Goal: Task Accomplishment & Management: Complete application form

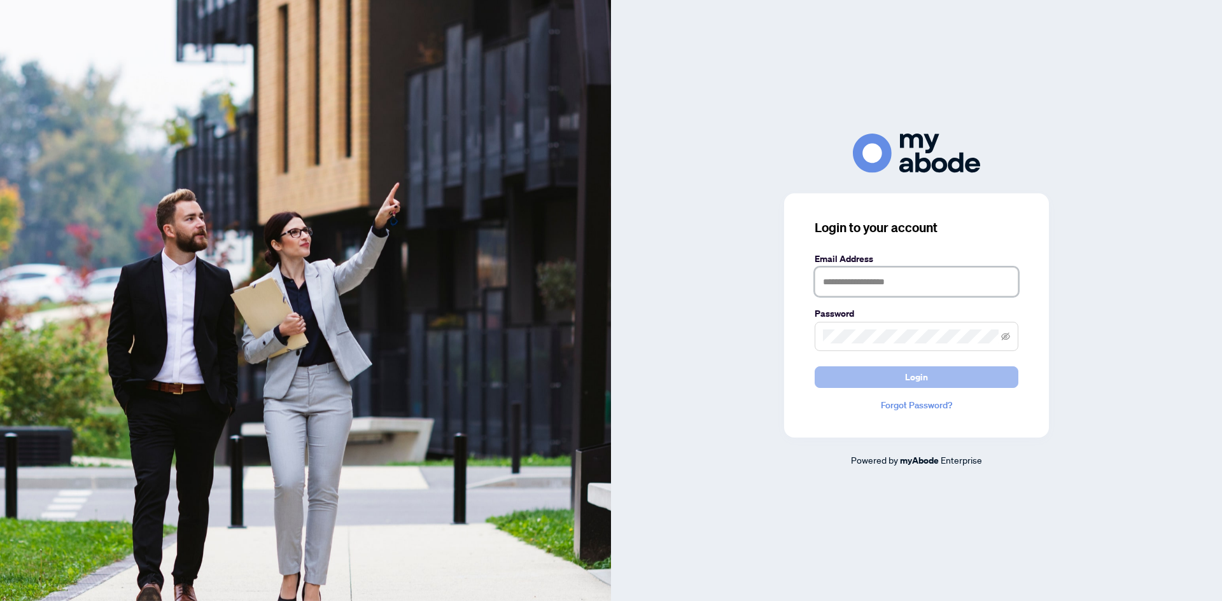
type input "**********"
click at [946, 381] on button "Login" at bounding box center [917, 378] width 204 height 22
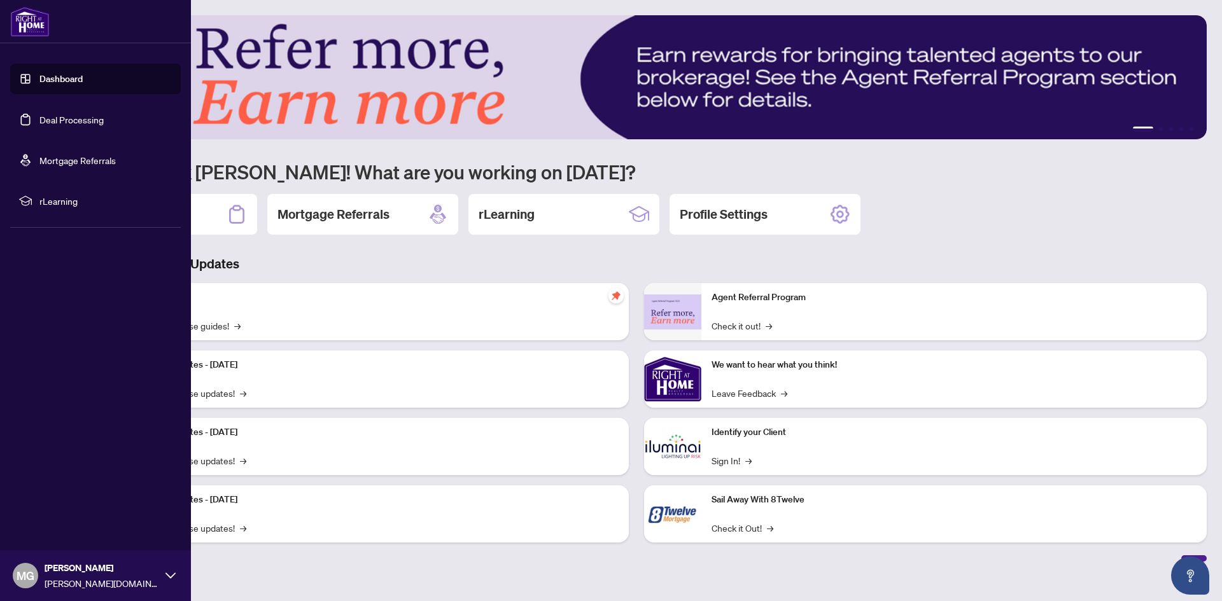
click at [63, 114] on link "Deal Processing" at bounding box center [71, 119] width 64 height 11
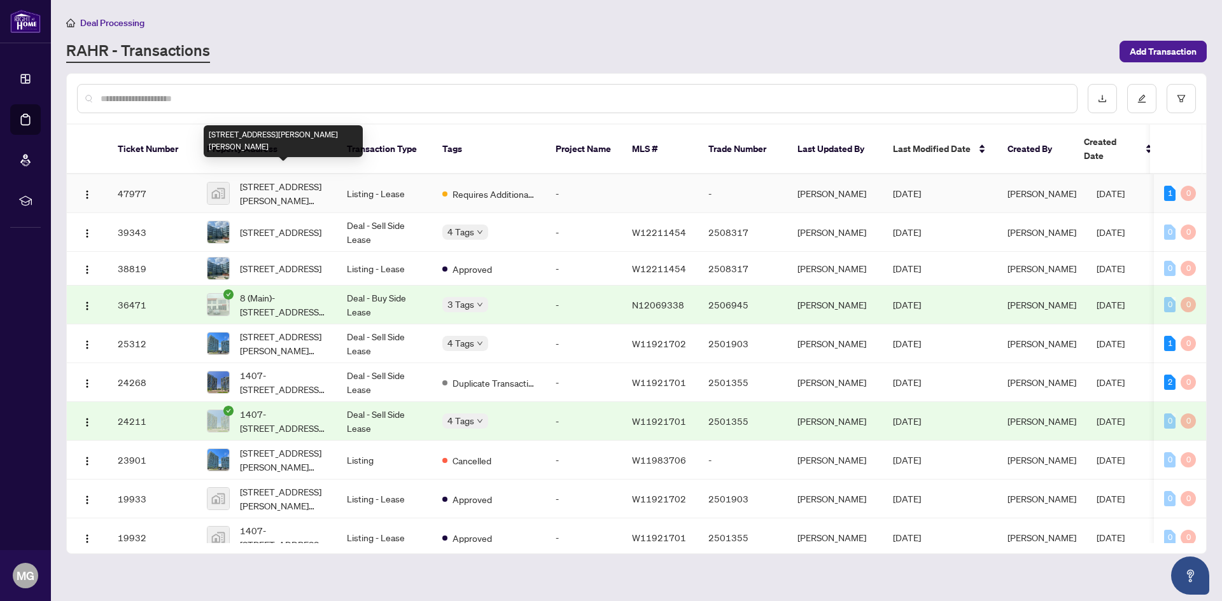
click at [282, 181] on span "[STREET_ADDRESS][PERSON_NAME][PERSON_NAME]" at bounding box center [283, 193] width 87 height 28
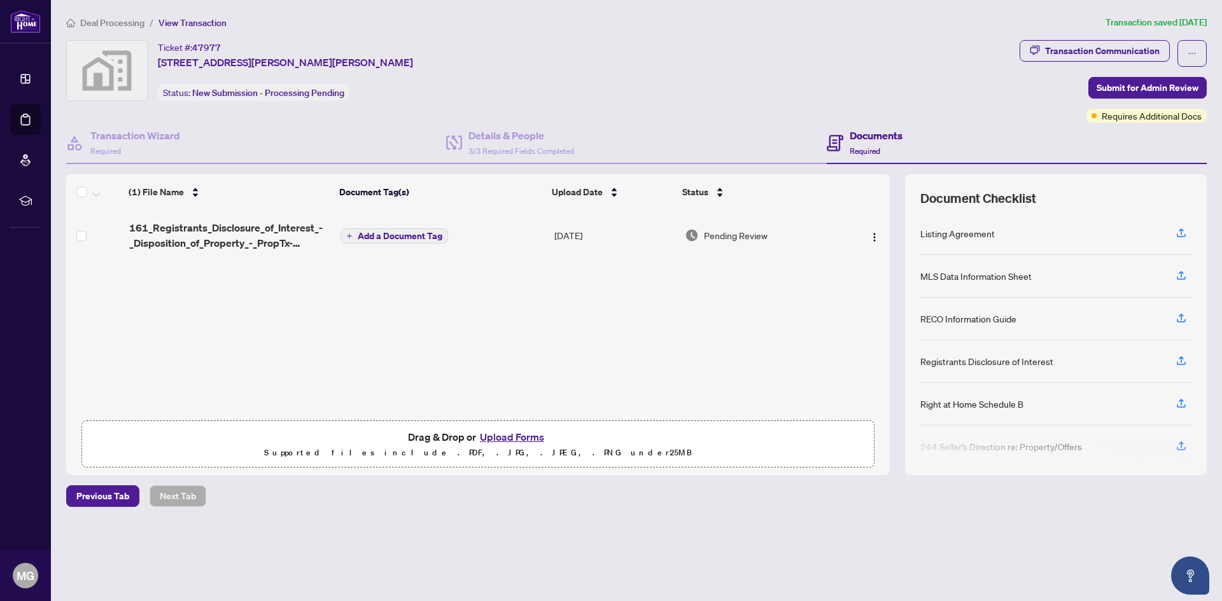
click at [504, 435] on button "Upload Forms" at bounding box center [512, 437] width 72 height 17
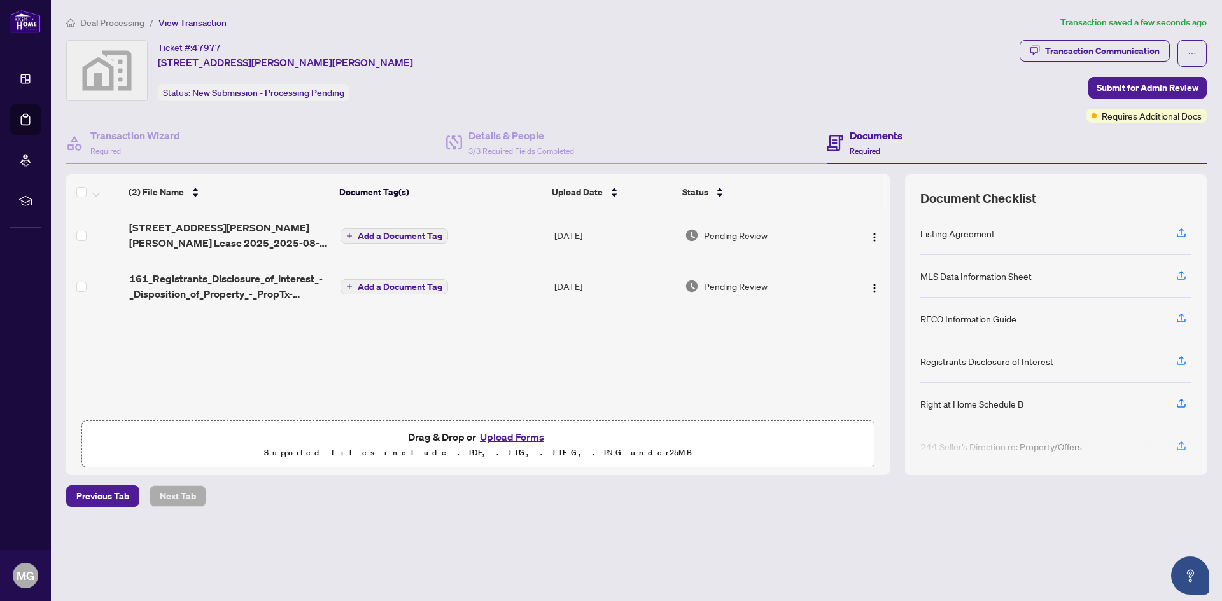
click at [500, 435] on button "Upload Forms" at bounding box center [512, 437] width 72 height 17
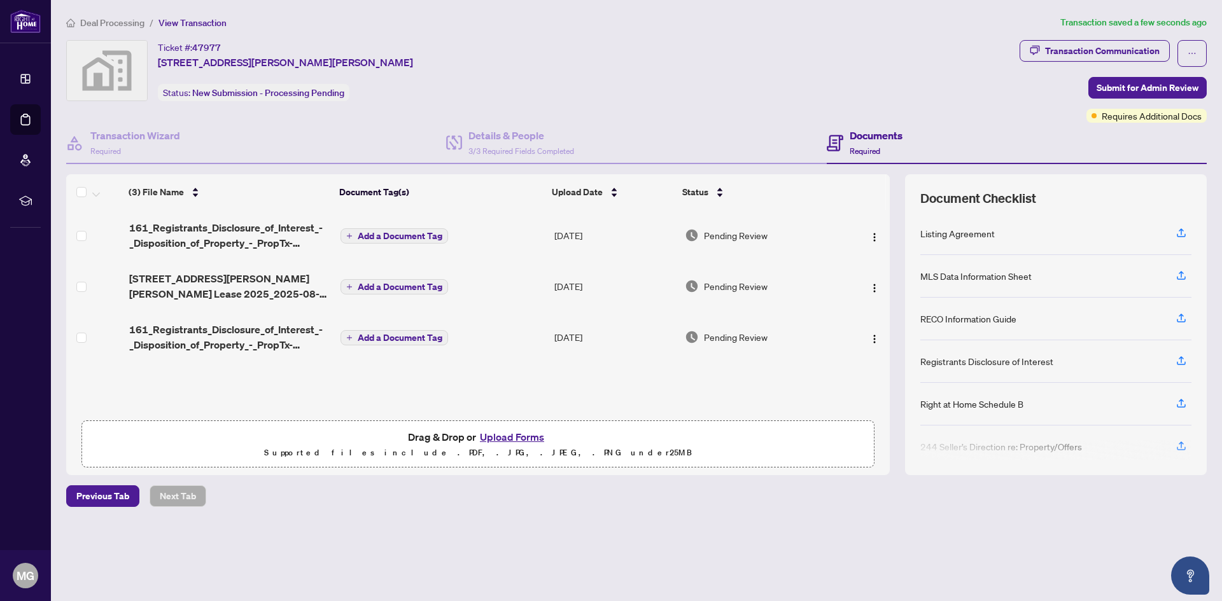
click at [491, 437] on button "Upload Forms" at bounding box center [512, 437] width 72 height 17
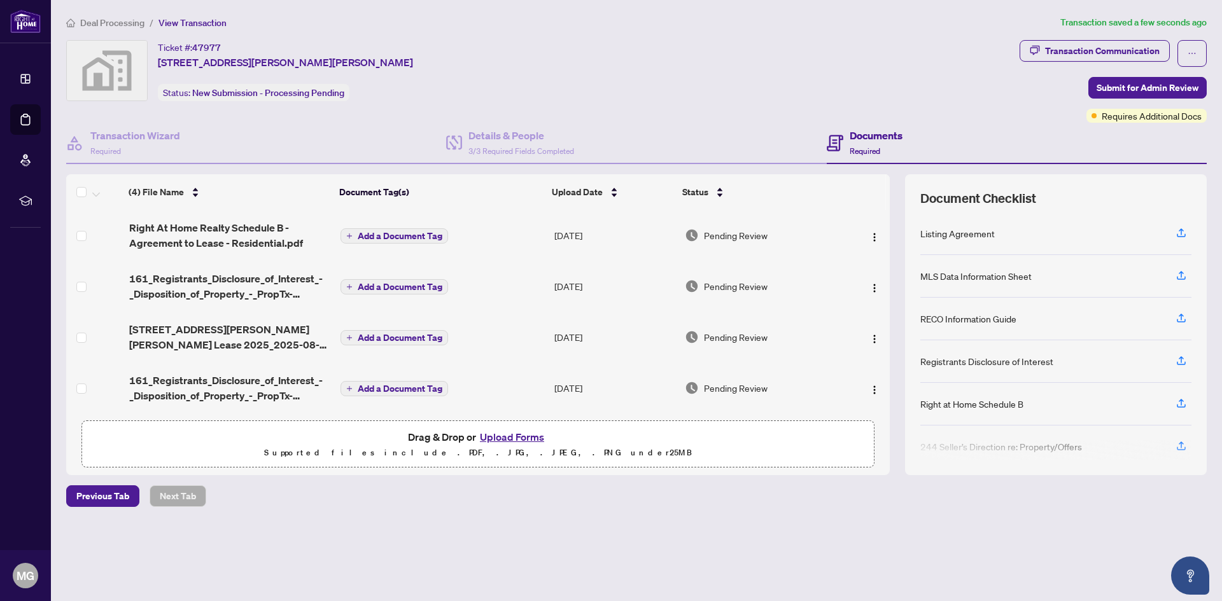
click at [381, 233] on span "Add a Document Tag" at bounding box center [400, 236] width 85 height 9
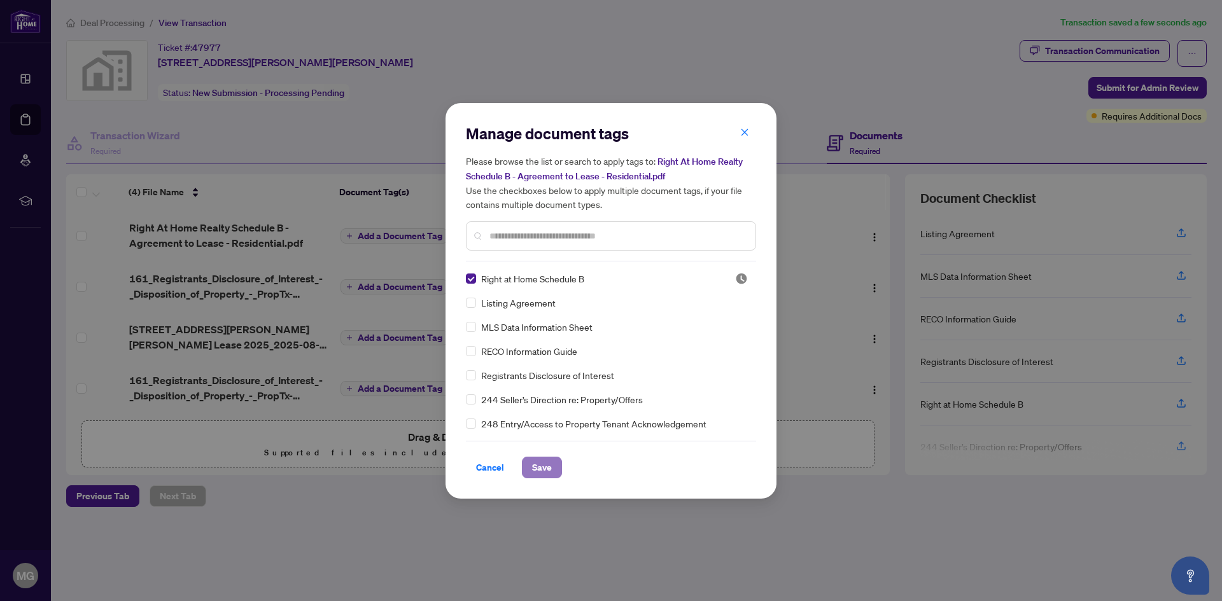
click at [539, 468] on span "Save" at bounding box center [542, 468] width 20 height 20
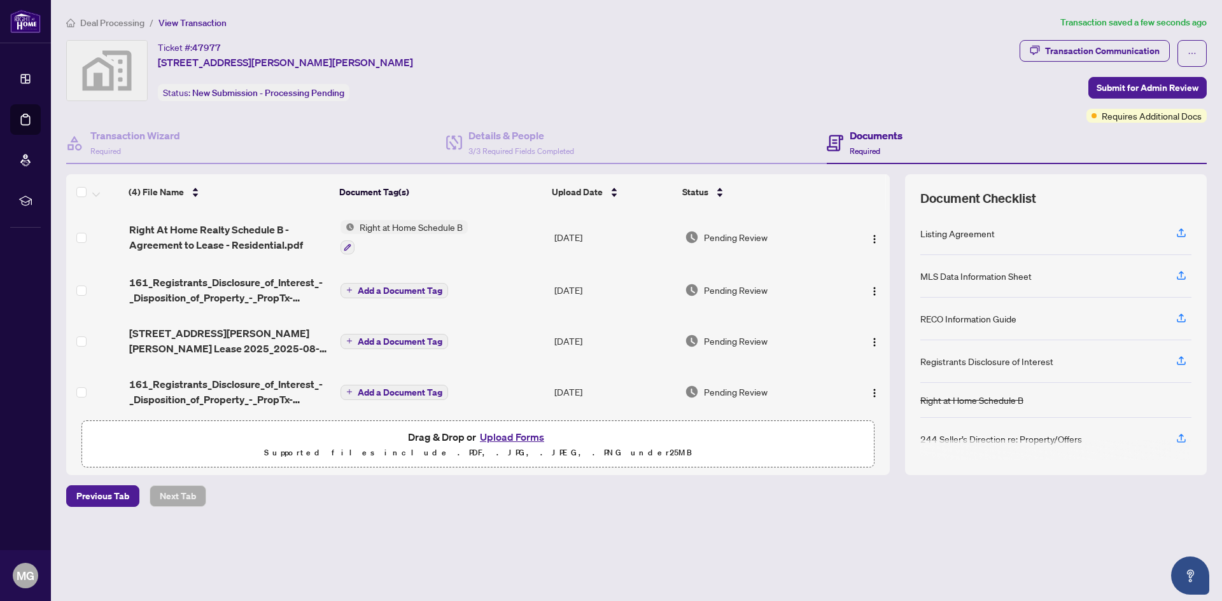
click at [368, 290] on span "Add a Document Tag" at bounding box center [400, 290] width 85 height 9
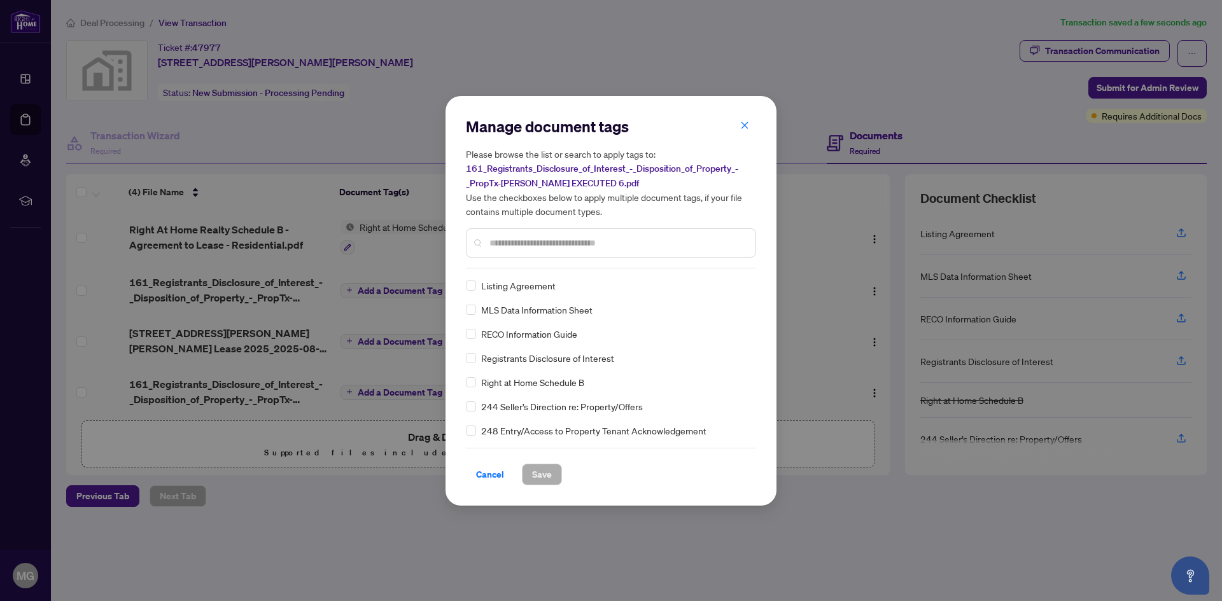
click at [517, 246] on input "text" at bounding box center [617, 243] width 256 height 14
type input "**"
click at [552, 479] on button "Save" at bounding box center [542, 475] width 40 height 22
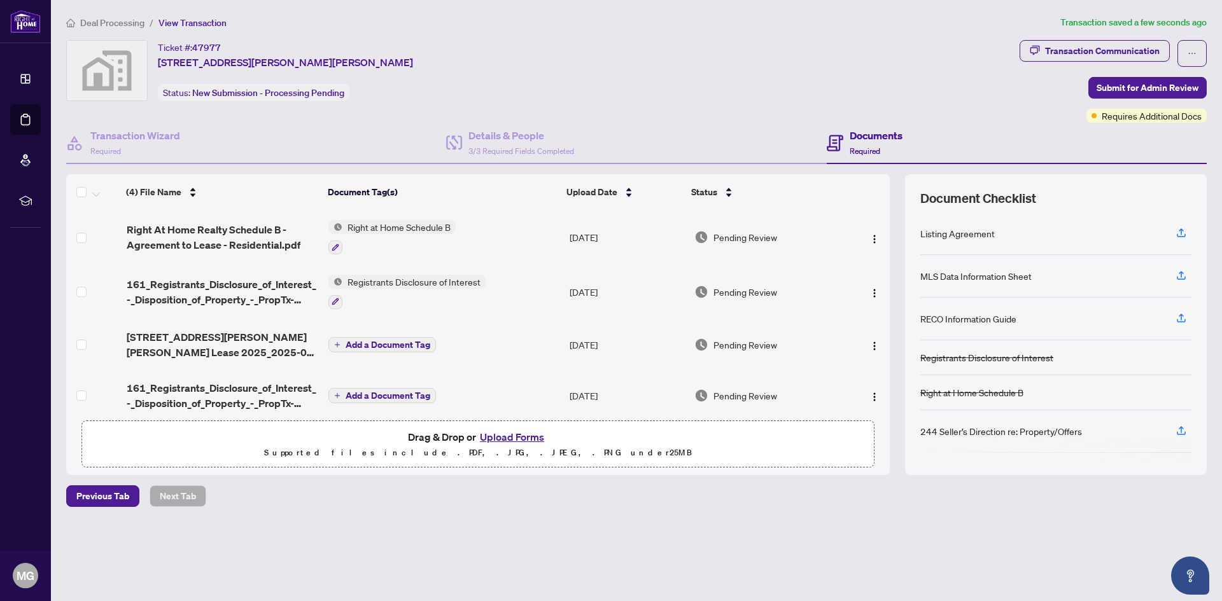
click at [363, 347] on span "Add a Document Tag" at bounding box center [388, 344] width 85 height 9
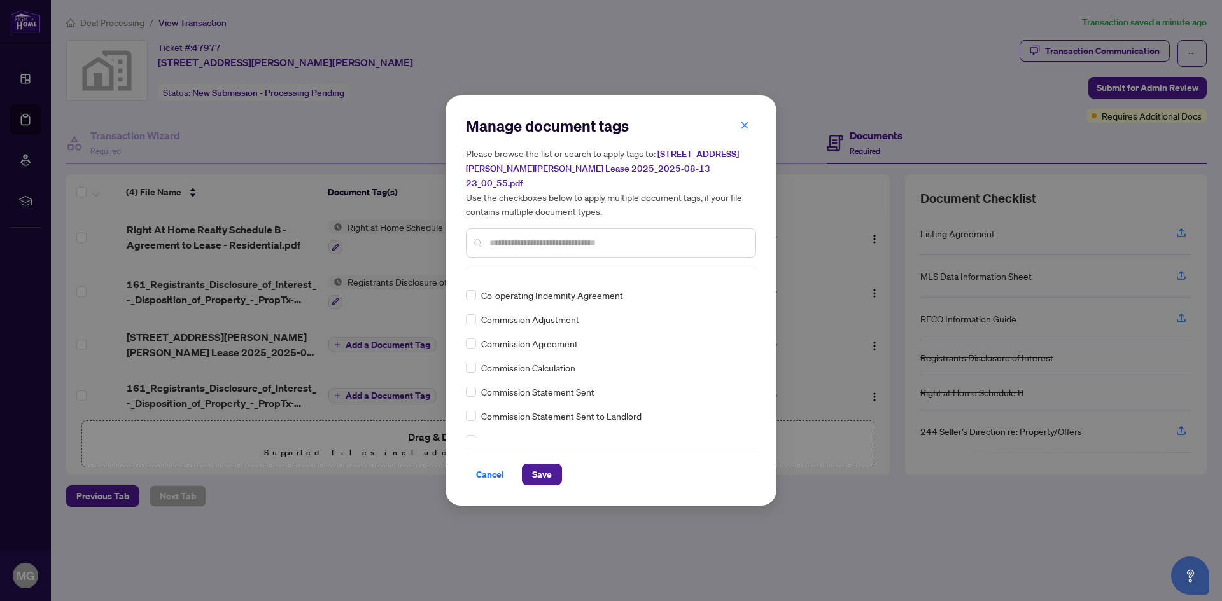
scroll to position [636, 0]
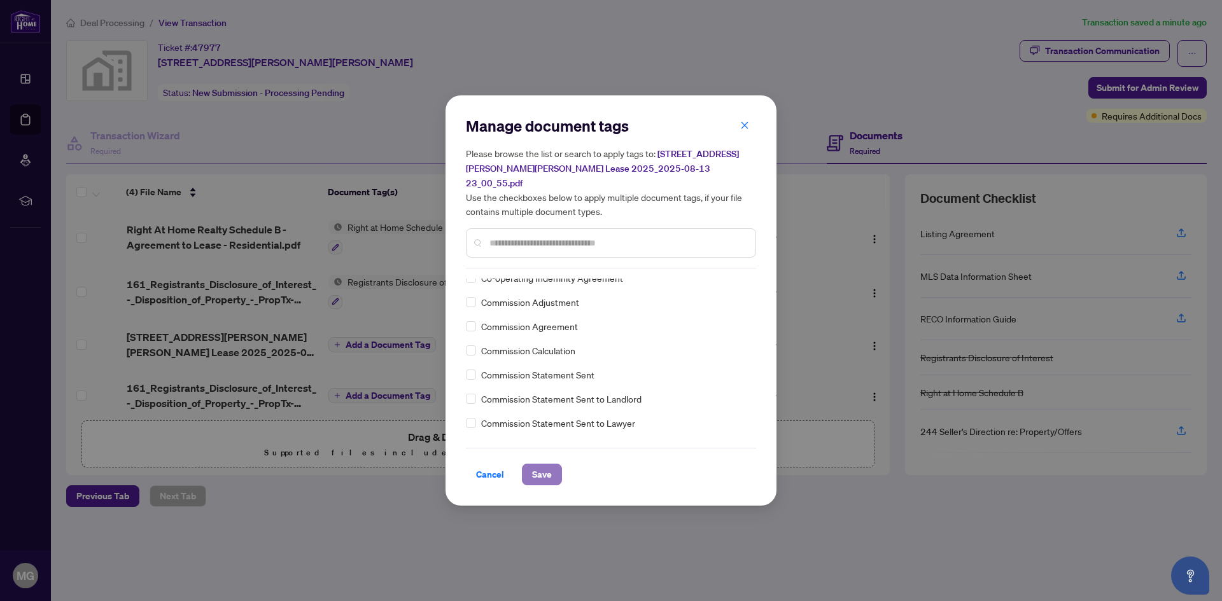
click at [545, 465] on span "Save" at bounding box center [542, 475] width 20 height 20
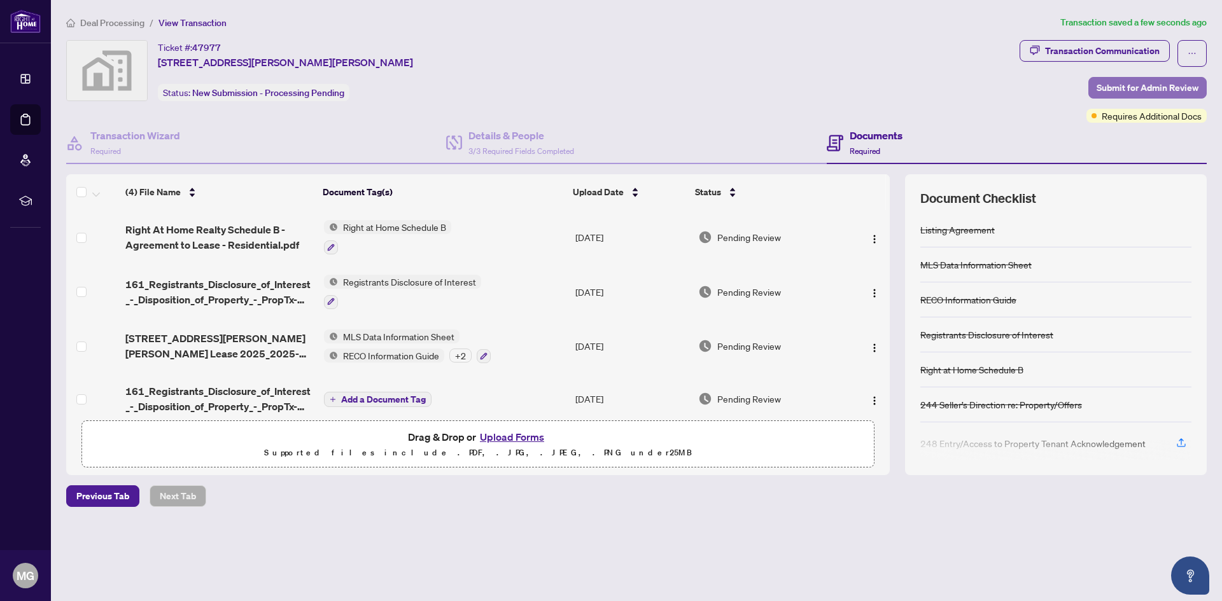
click at [1121, 87] on span "Submit for Admin Review" at bounding box center [1148, 88] width 102 height 20
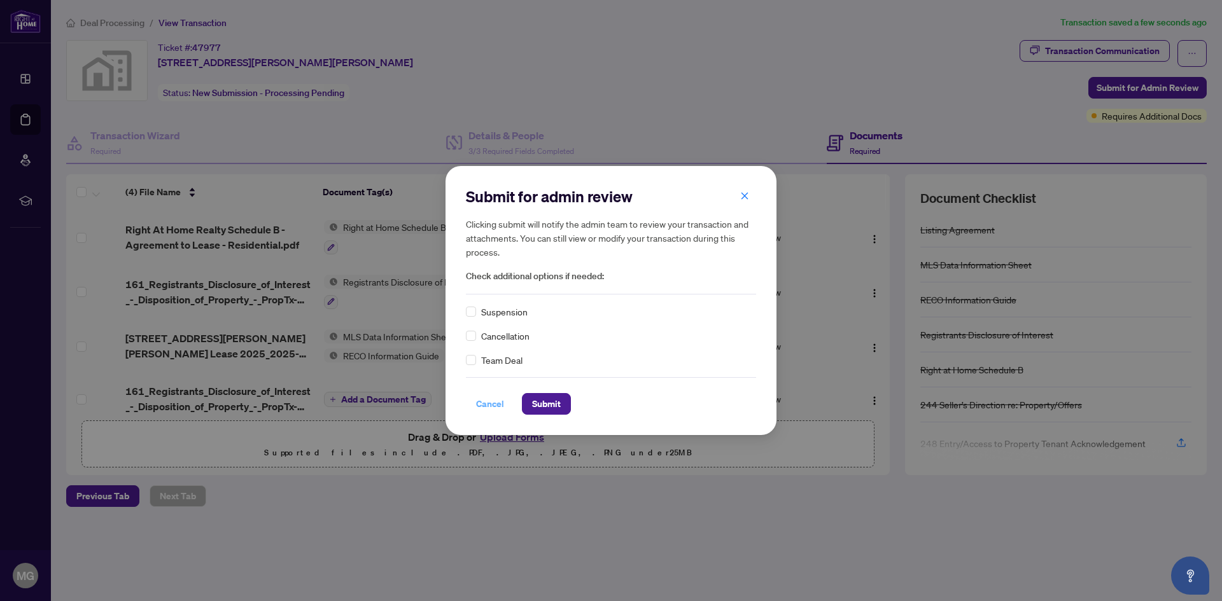
click at [493, 403] on span "Cancel" at bounding box center [490, 404] width 28 height 20
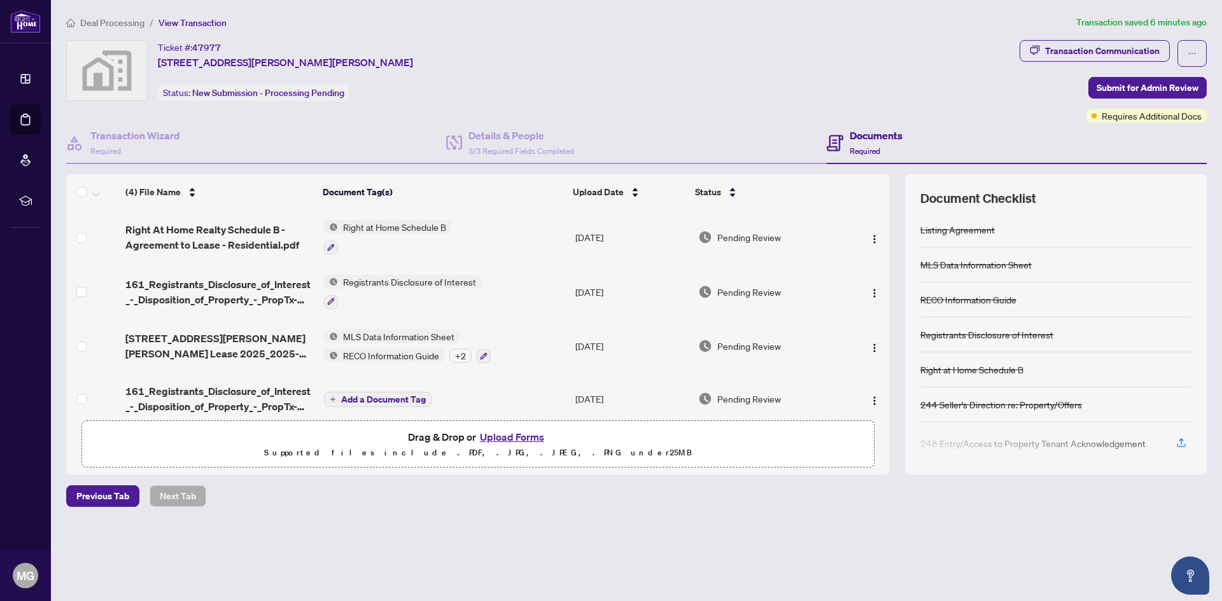
click at [495, 435] on button "Upload Forms" at bounding box center [512, 437] width 72 height 17
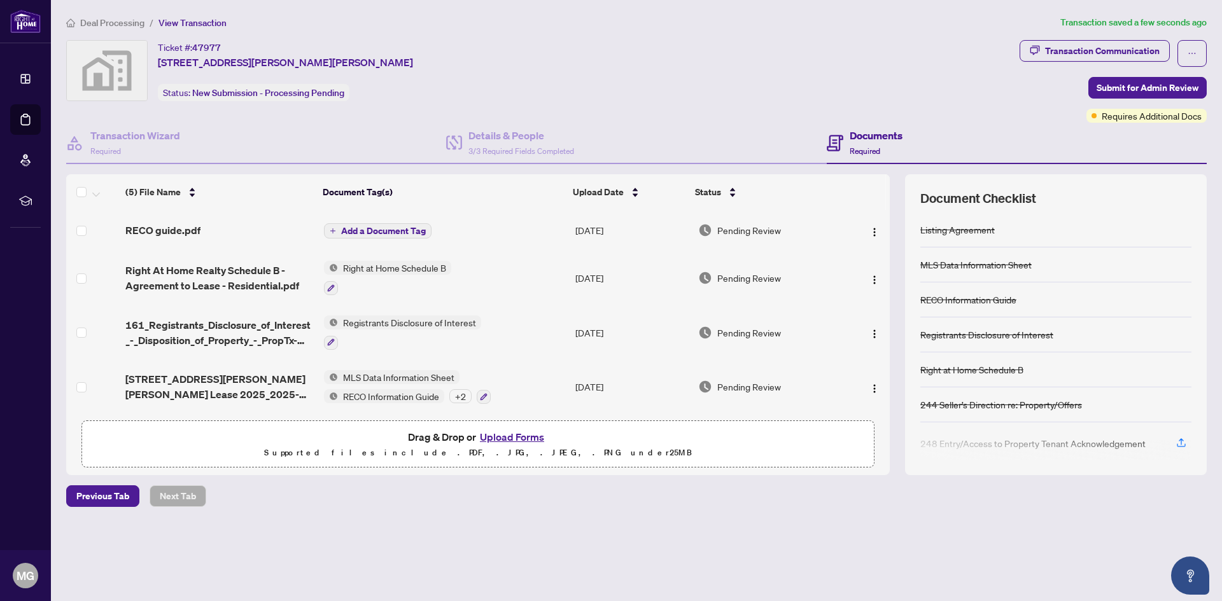
click at [369, 234] on span "Add a Document Tag" at bounding box center [383, 231] width 85 height 9
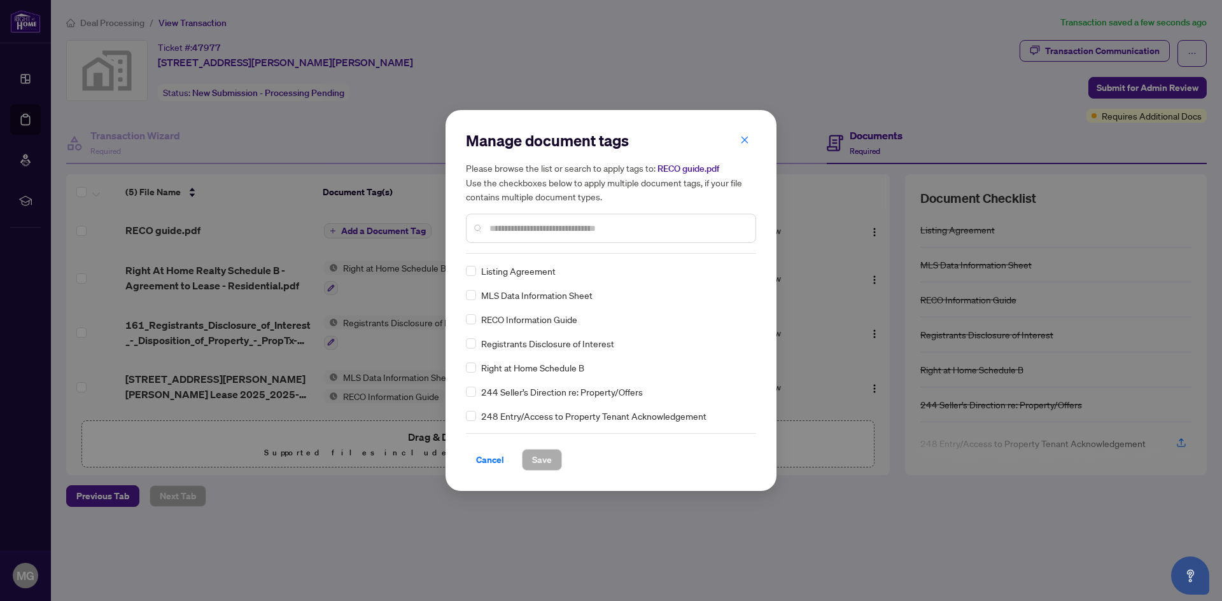
click at [531, 321] on span "RECO Information Guide" at bounding box center [529, 319] width 96 height 14
click at [535, 457] on span "Save" at bounding box center [542, 460] width 20 height 20
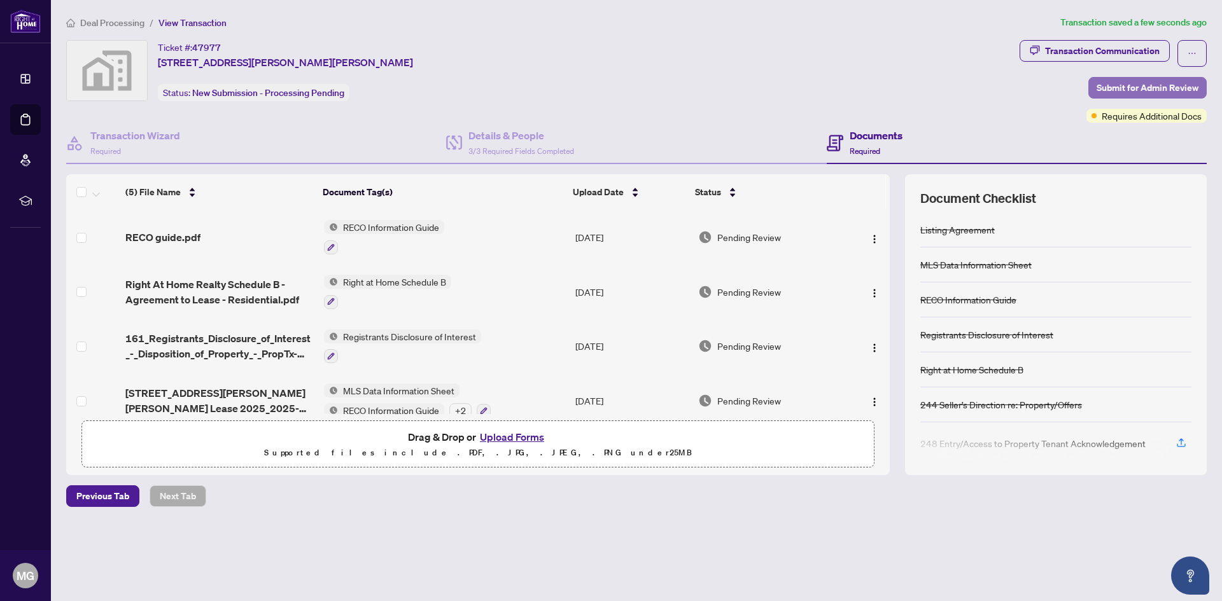
click at [1143, 91] on span "Submit for Admin Review" at bounding box center [1148, 88] width 102 height 20
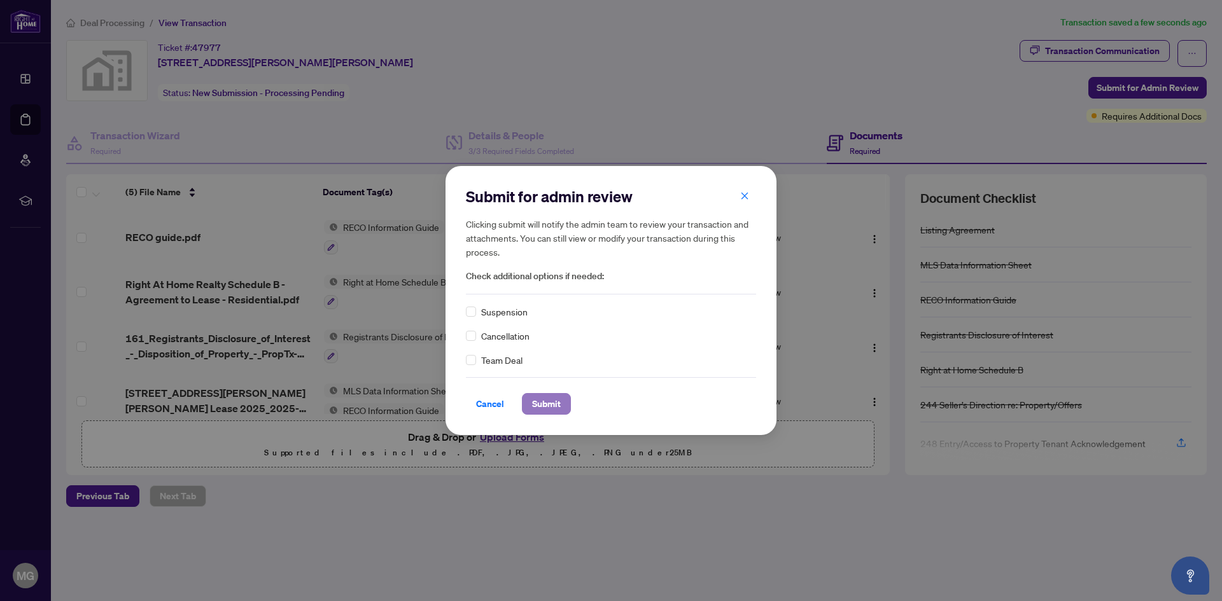
click at [554, 405] on span "Submit" at bounding box center [546, 404] width 29 height 20
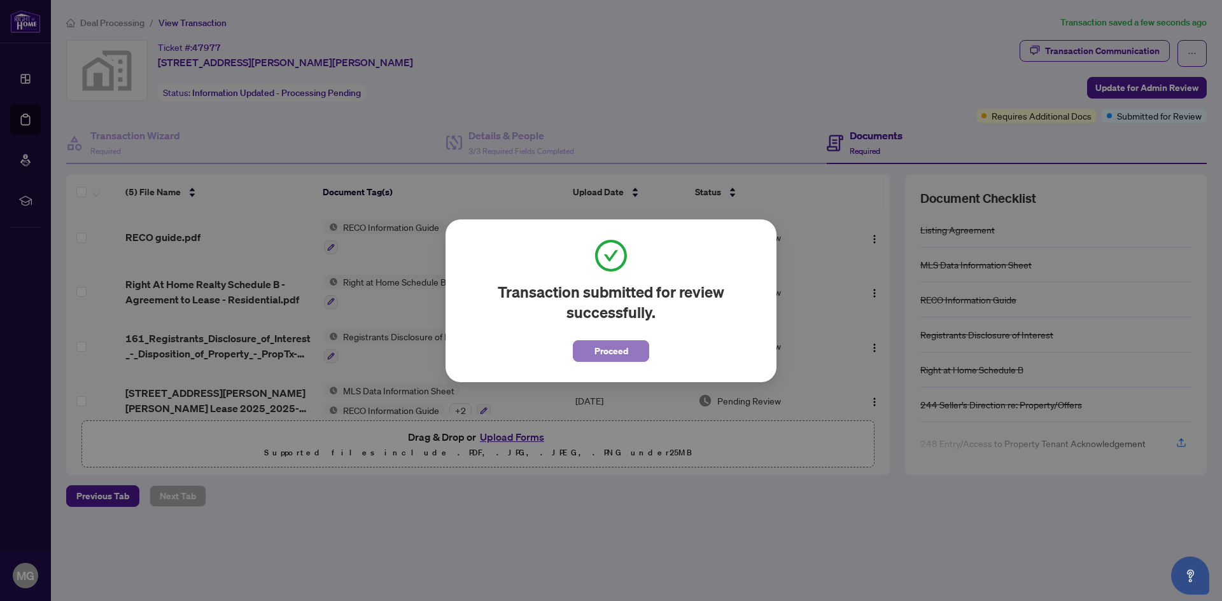
click at [601, 352] on span "Proceed" at bounding box center [611, 351] width 34 height 20
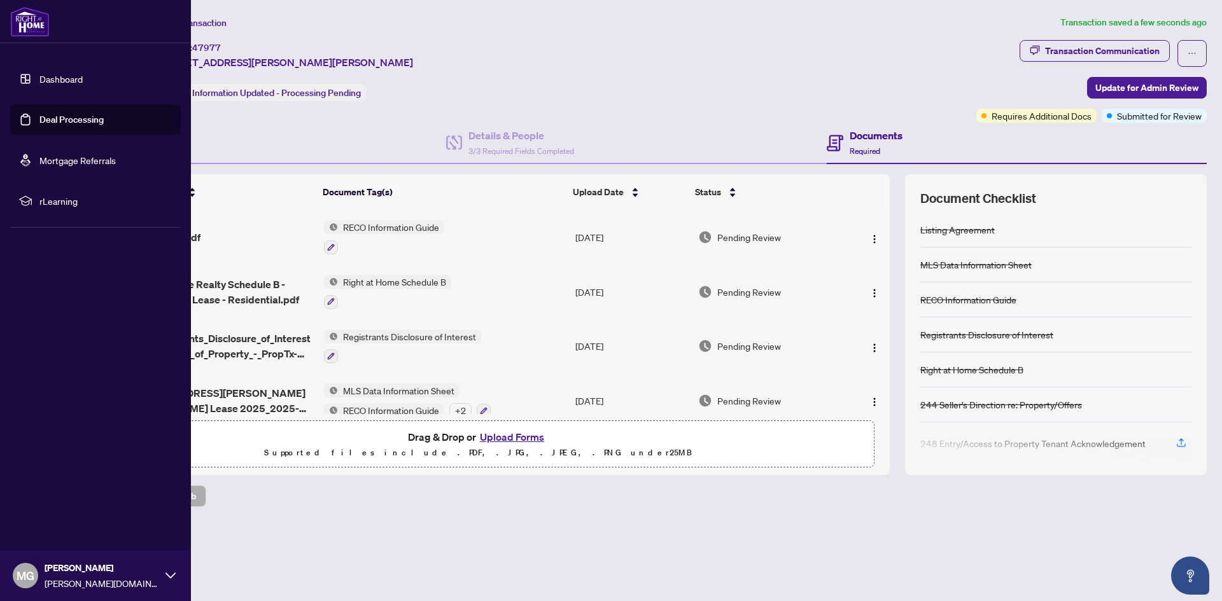
click at [34, 571] on span "MG" at bounding box center [26, 576] width 18 height 18
click at [60, 502] on span "Logout" at bounding box center [51, 500] width 29 height 20
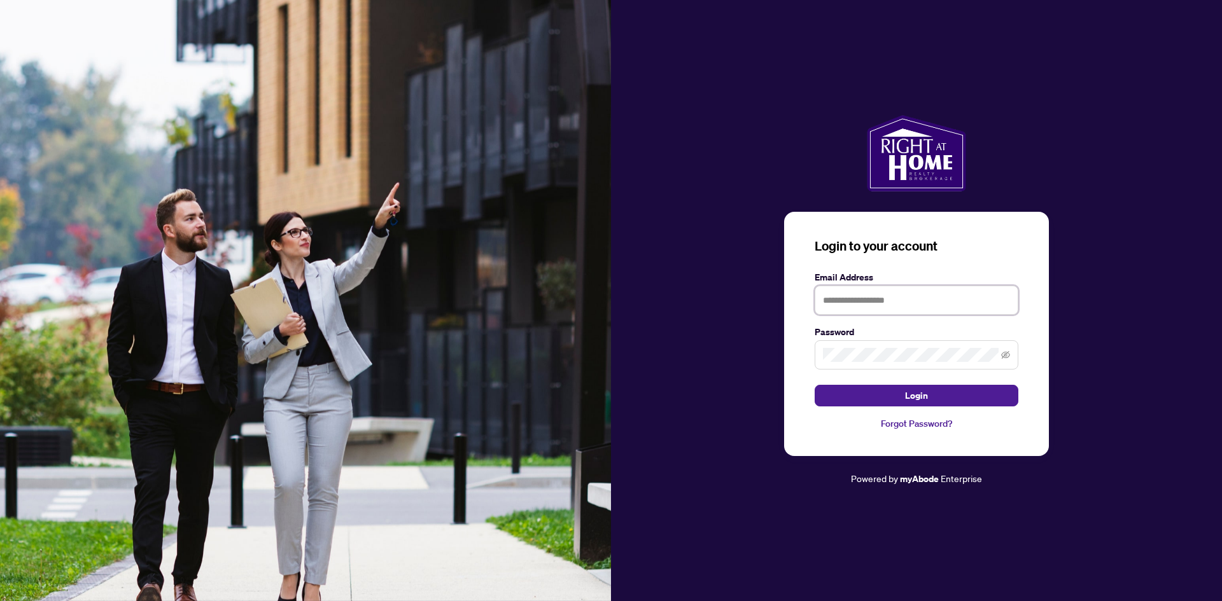
type input "**********"
